Goal: Information Seeking & Learning: Learn about a topic

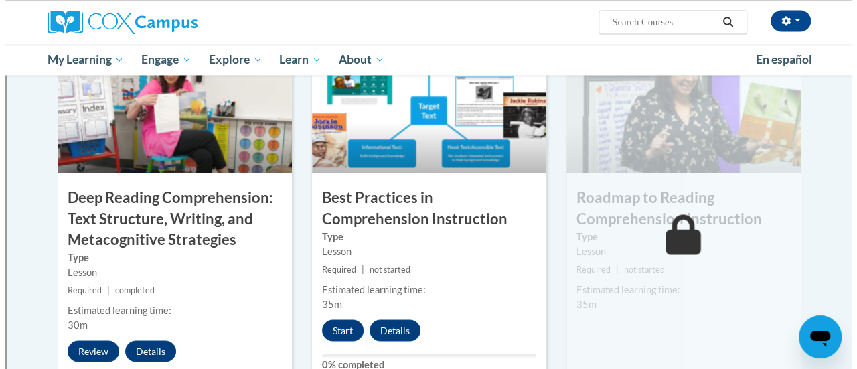
scroll to position [1051, 0]
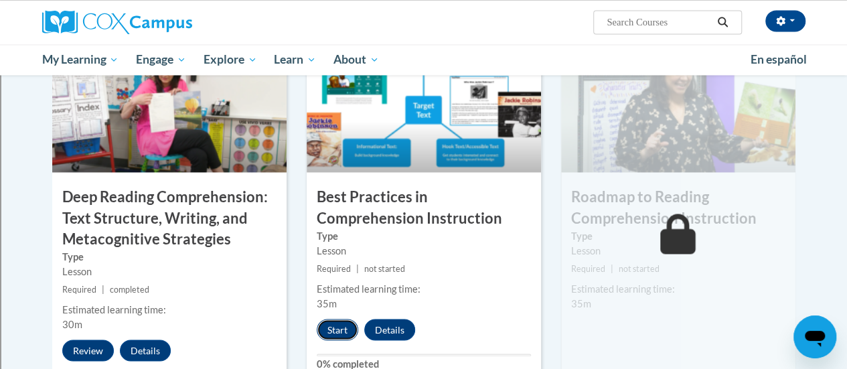
click at [346, 328] on button "Start" at bounding box center [338, 329] width 42 height 21
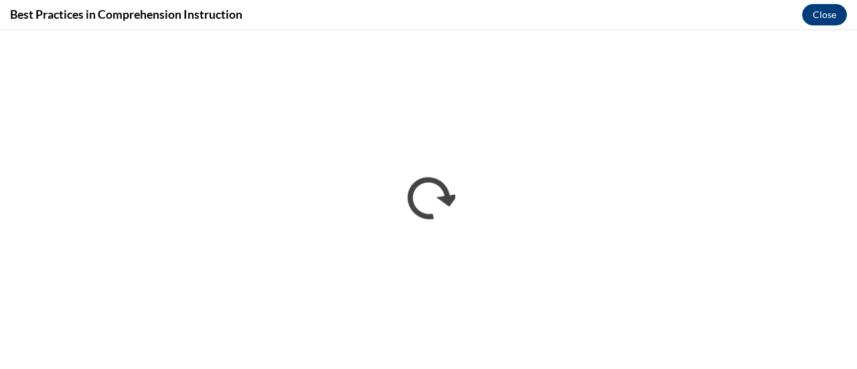
scroll to position [0, 0]
